Goal: Task Accomplishment & Management: Complete application form

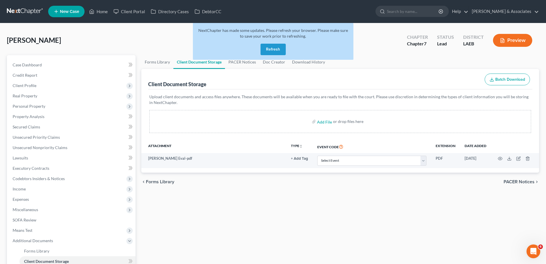
click at [280, 49] on button "Refresh" at bounding box center [273, 49] width 25 height 11
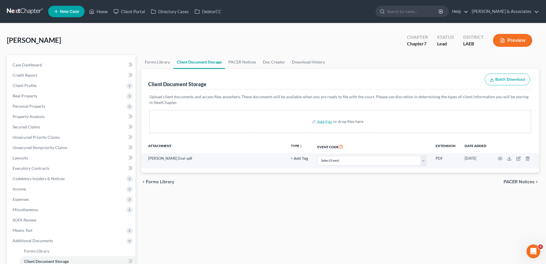
click at [63, 7] on link "New Case" at bounding box center [66, 11] width 36 height 11
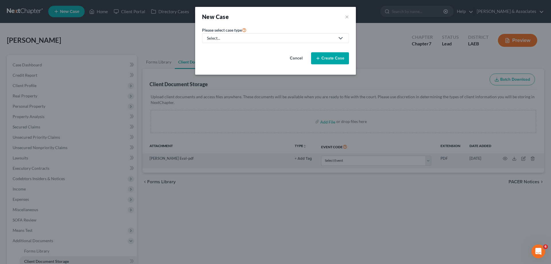
click at [278, 37] on div "Select..." at bounding box center [271, 38] width 128 height 6
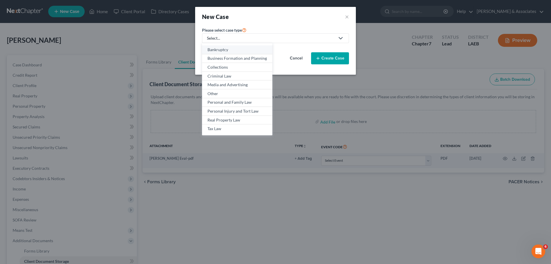
click at [244, 49] on div "Bankruptcy" at bounding box center [236, 50] width 59 height 6
select select "35"
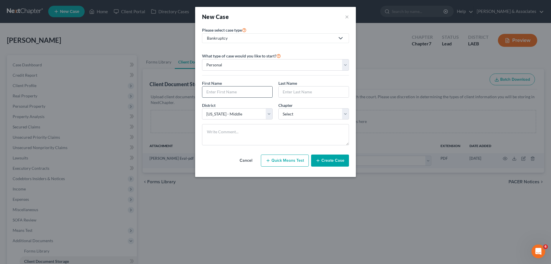
click at [231, 92] on input "text" at bounding box center [237, 91] width 70 height 11
paste input "Alyssa"
type input "Alyssa"
drag, startPoint x: 301, startPoint y: 93, endPoint x: 294, endPoint y: 95, distance: 6.4
click at [301, 93] on input "text" at bounding box center [313, 91] width 70 height 11
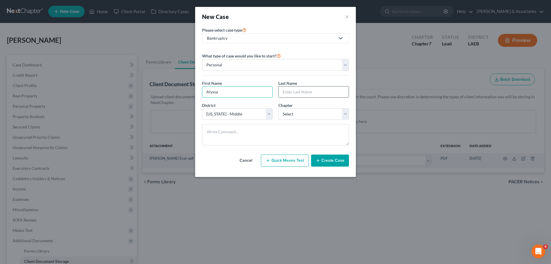
paste input "Soileau"
type input "Soileau"
click at [330, 116] on select "Select 7 11 12 13" at bounding box center [313, 113] width 71 height 11
select select "0"
click at [278, 108] on select "Select 7 11 12 13" at bounding box center [313, 113] width 71 height 11
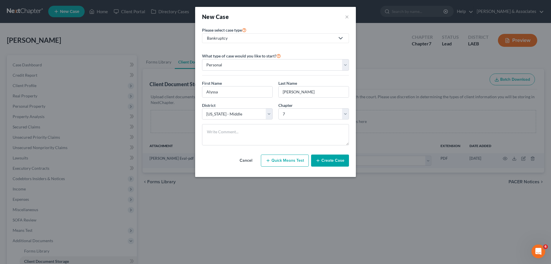
click at [337, 163] on button "Create Case" at bounding box center [330, 160] width 38 height 12
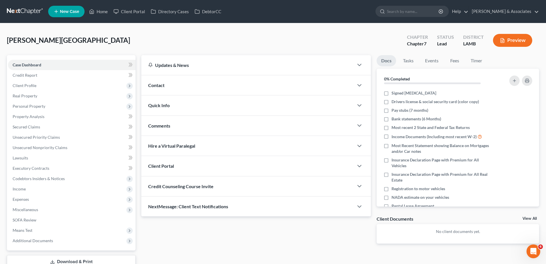
click at [199, 86] on div "Contact" at bounding box center [247, 85] width 212 height 20
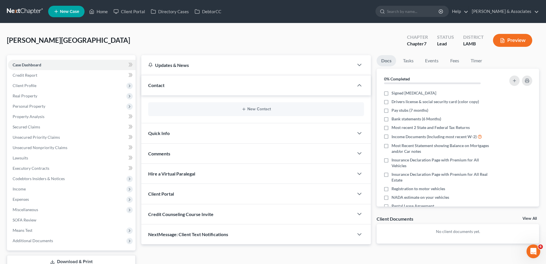
click at [251, 104] on div "New Contact" at bounding box center [256, 109] width 216 height 14
click at [251, 106] on div "New Contact" at bounding box center [256, 109] width 216 height 14
click at [255, 110] on button "New Contact" at bounding box center [256, 109] width 207 height 5
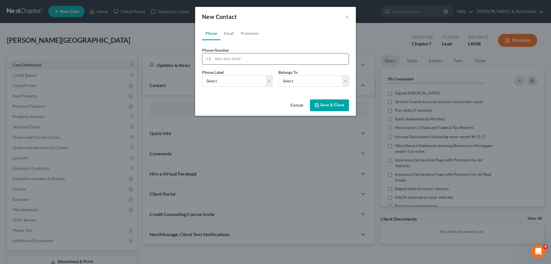
click at [232, 58] on input "tel" at bounding box center [281, 58] width 136 height 11
paste input "337-561-9498"
type input "337-561-9498"
drag, startPoint x: 226, startPoint y: 82, endPoint x: 226, endPoint y: 86, distance: 4.0
click at [226, 82] on select "Select Mobile Home Work Other" at bounding box center [237, 80] width 71 height 11
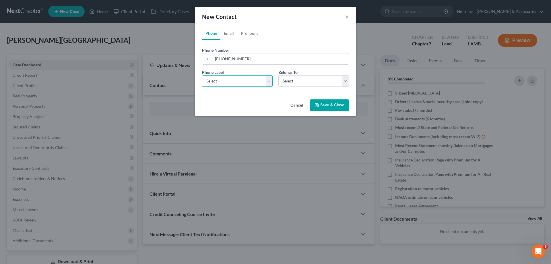
select select "0"
click at [202, 75] on select "Select Mobile Home Work Other" at bounding box center [237, 80] width 71 height 11
drag, startPoint x: 282, startPoint y: 83, endPoint x: 283, endPoint y: 86, distance: 3.3
click at [282, 83] on select "Select Client Other" at bounding box center [313, 80] width 71 height 11
select select "0"
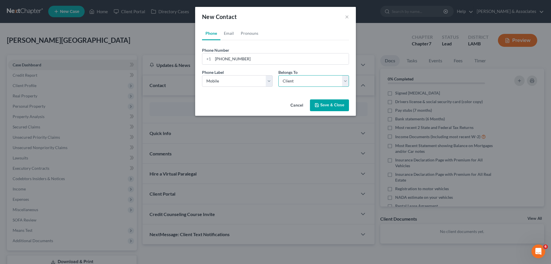
click at [278, 75] on select "Select Client Other" at bounding box center [313, 80] width 71 height 11
select select "0"
click at [223, 33] on link "Email" at bounding box center [228, 33] width 17 height 14
click at [242, 64] on div at bounding box center [275, 58] width 147 height 11
click at [239, 59] on input "email" at bounding box center [281, 58] width 136 height 11
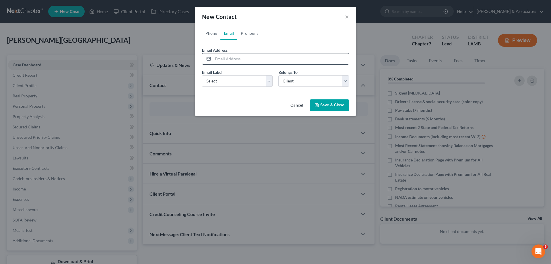
paste input "alyssajanae09@icloud.com"
type input "alyssajanae09@icloud.com"
drag, startPoint x: 227, startPoint y: 81, endPoint x: 229, endPoint y: 86, distance: 5.4
click at [228, 84] on select "Select Home Work Other" at bounding box center [237, 80] width 71 height 11
select select "0"
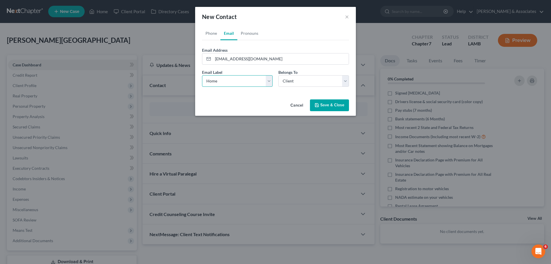
click at [202, 75] on select "Select Home Work Other" at bounding box center [237, 80] width 71 height 11
click at [327, 106] on button "Save & Close" at bounding box center [329, 105] width 39 height 12
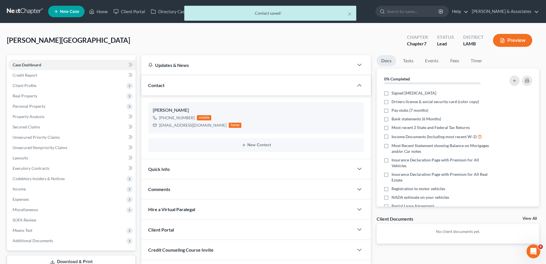
click at [210, 192] on div "Comments" at bounding box center [247, 189] width 212 height 20
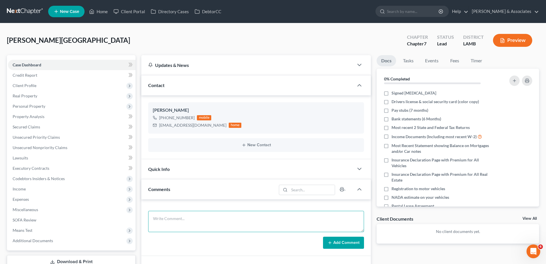
click at [194, 215] on textarea at bounding box center [256, 220] width 216 height 21
paste textarea "did eval with Alyssa has 32000 in GUS No assets, Quoted 1500 for Ch 7, she has …"
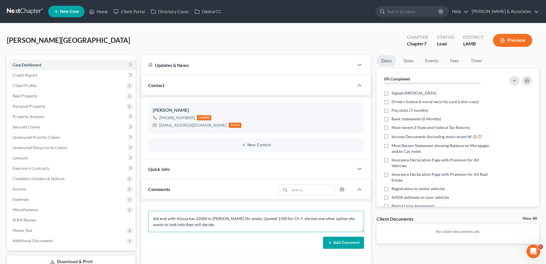
type textarea "did eval with Alyssa has 32000 in GUS No assets, Quoted 1500 for Ch 7, she has …"
click at [338, 240] on button "Add Comment" at bounding box center [343, 242] width 41 height 12
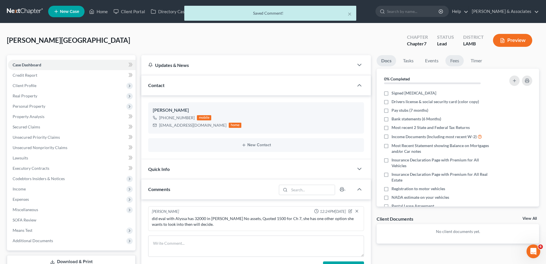
click at [452, 62] on link "Fees" at bounding box center [455, 60] width 18 height 11
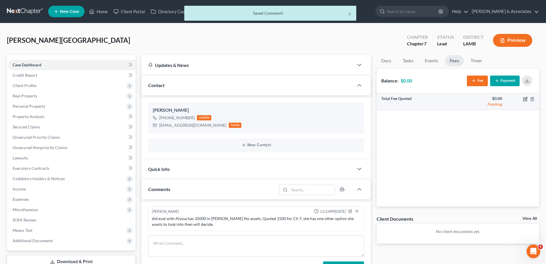
click at [526, 98] on icon "button" at bounding box center [525, 99] width 5 height 5
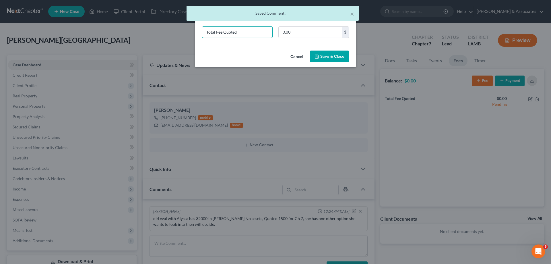
drag, startPoint x: 250, startPoint y: 36, endPoint x: 126, endPoint y: 28, distance: 123.8
click at [132, 30] on div "New Fee Edit Fee × Total Fee Quoted 0.00 $ Cancel Save & Close" at bounding box center [275, 132] width 551 height 264
type input "ch 7"
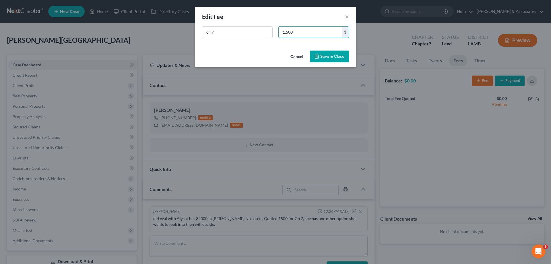
type input "1,500"
click at [333, 57] on button "Save & Close" at bounding box center [329, 56] width 39 height 12
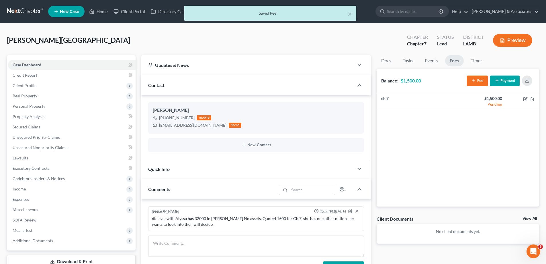
click at [531, 217] on link "View All" at bounding box center [530, 218] width 14 height 4
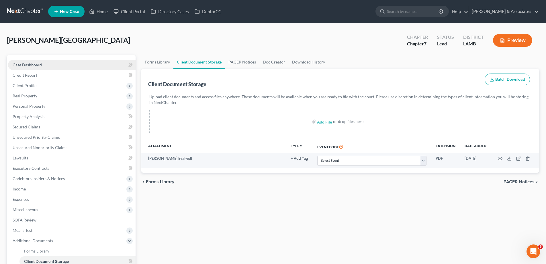
click at [32, 66] on span "Case Dashboard" at bounding box center [27, 64] width 29 height 5
